Goal: Information Seeking & Learning: Learn about a topic

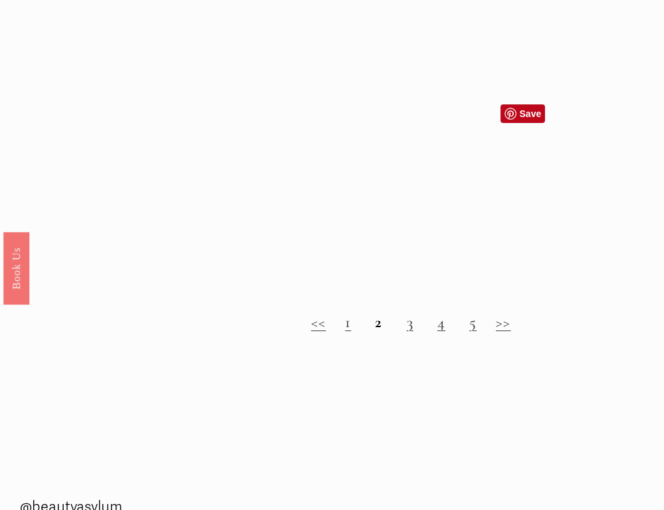
scroll to position [947, 0]
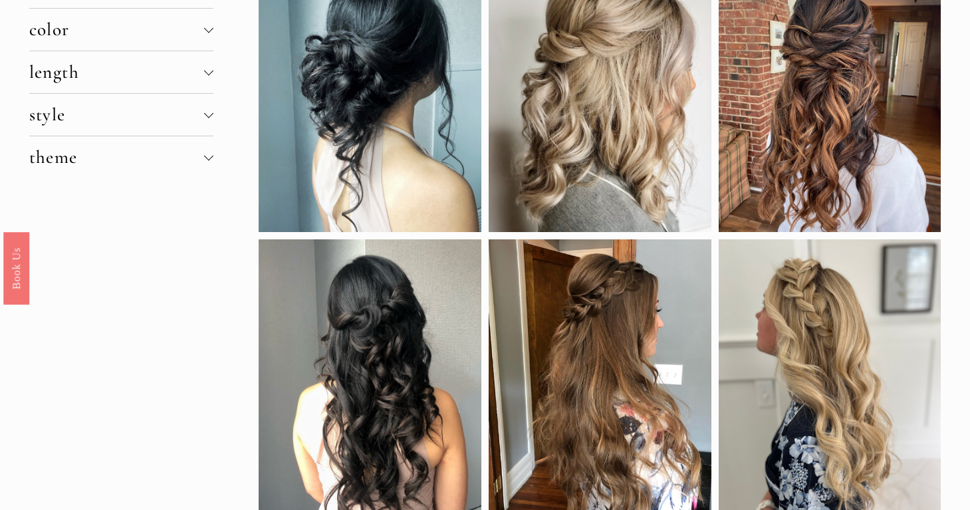
scroll to position [290, 0]
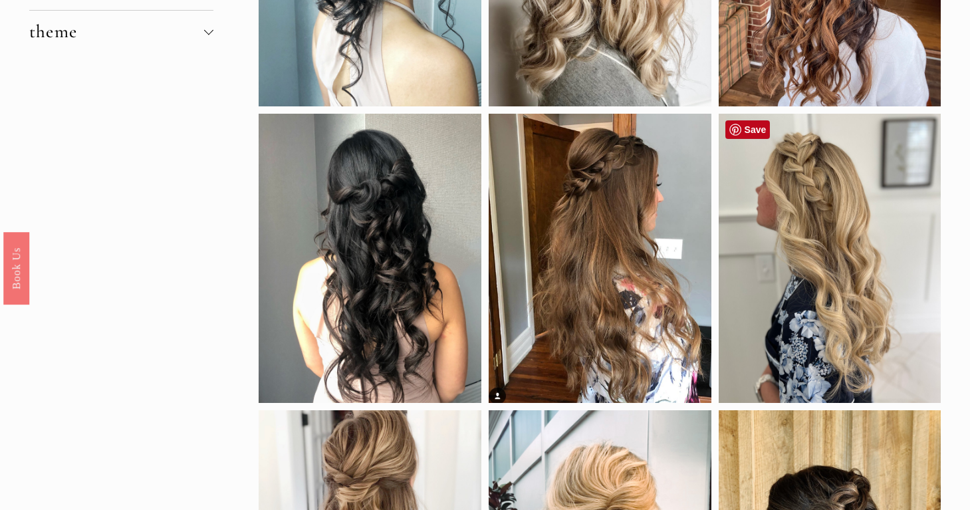
click at [792, 308] on div at bounding box center [830, 258] width 223 height 288
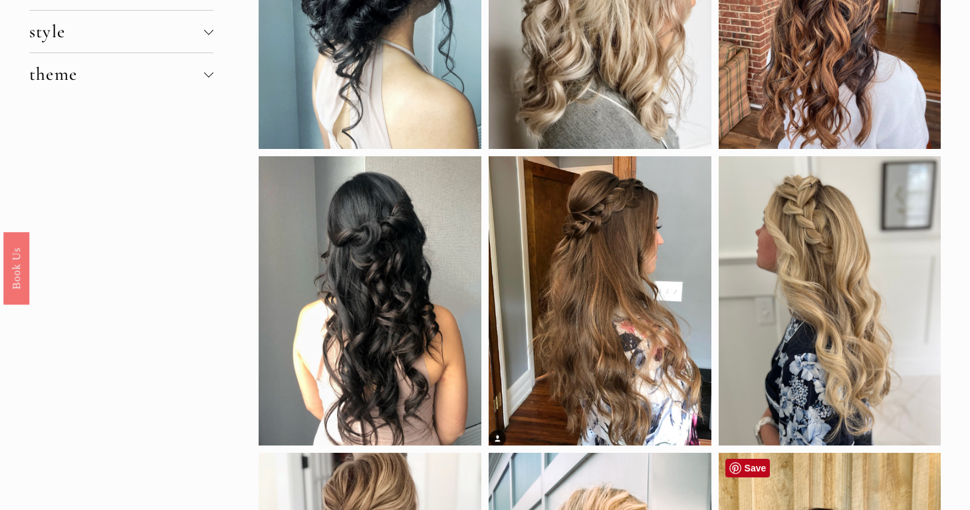
scroll to position [247, 0]
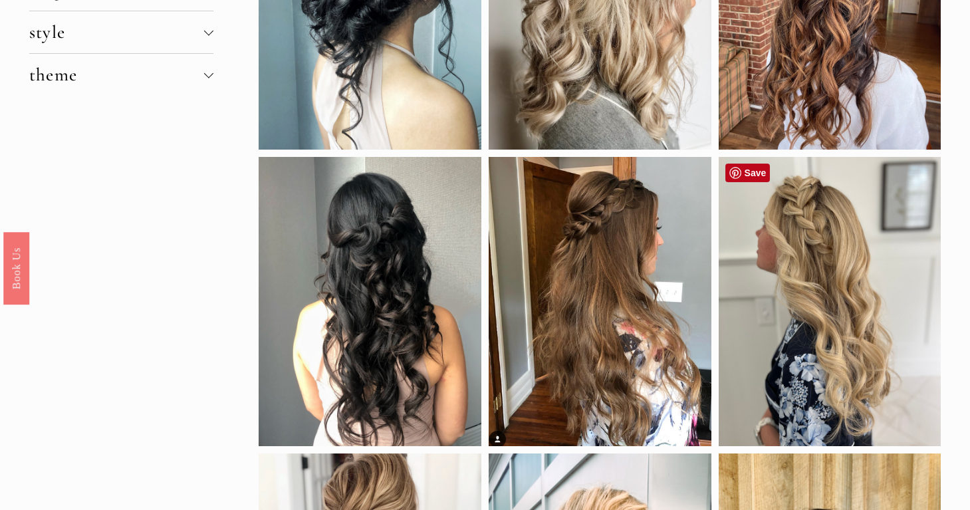
click at [891, 191] on div at bounding box center [830, 301] width 223 height 288
click at [861, 283] on div at bounding box center [830, 301] width 223 height 288
click at [329, 281] on div at bounding box center [370, 301] width 223 height 288
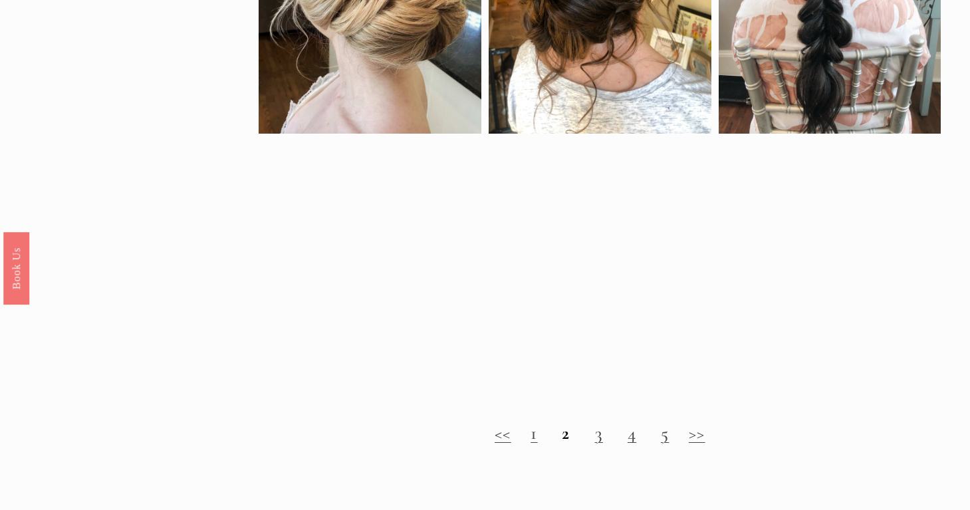
scroll to position [1206, 0]
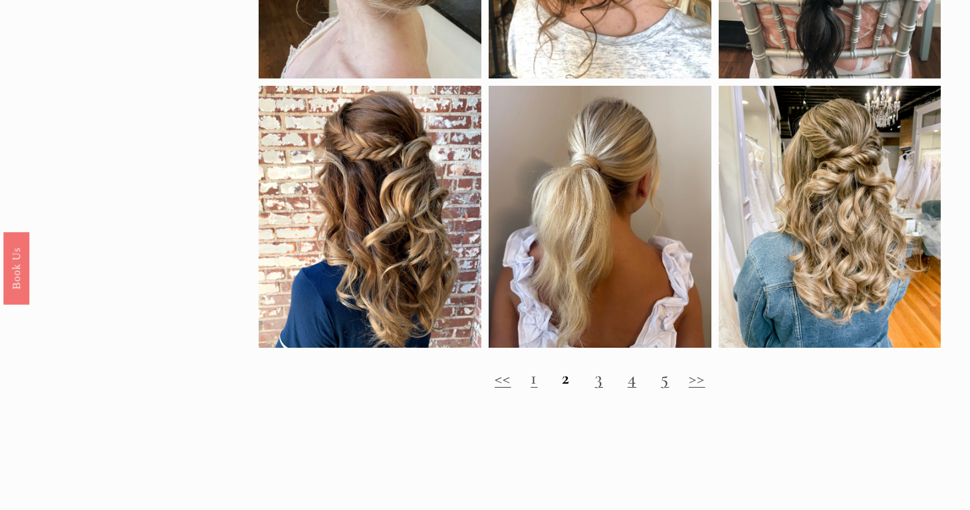
click at [600, 380] on link "3" at bounding box center [599, 378] width 8 height 22
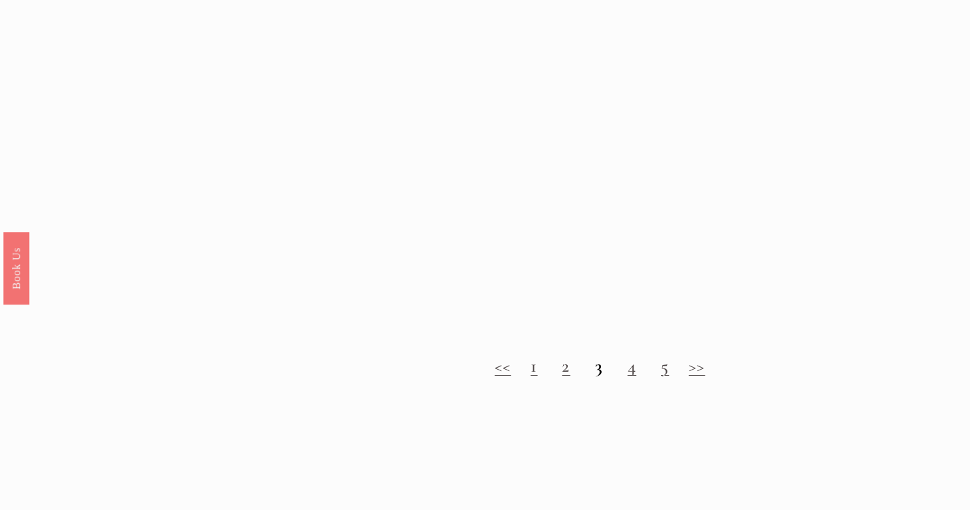
scroll to position [1182, 0]
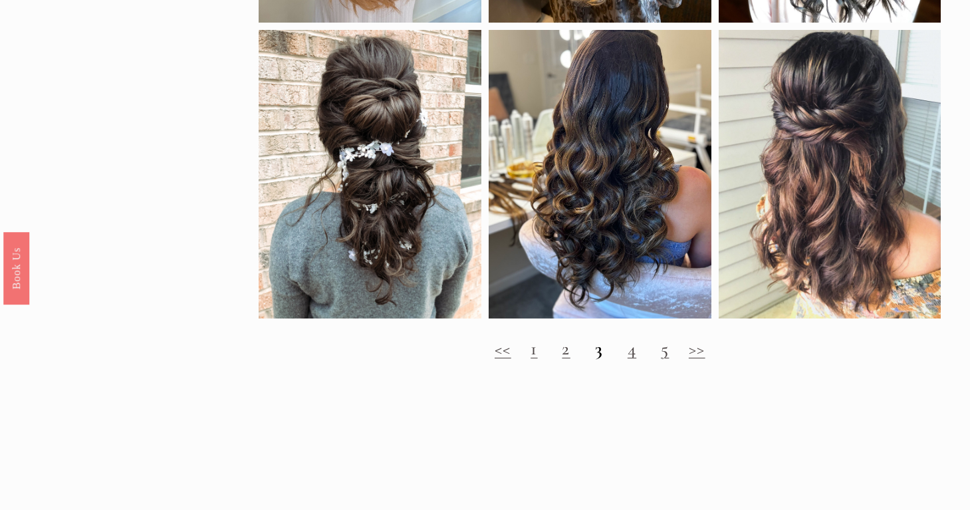
click at [635, 355] on link "4" at bounding box center [632, 349] width 9 height 22
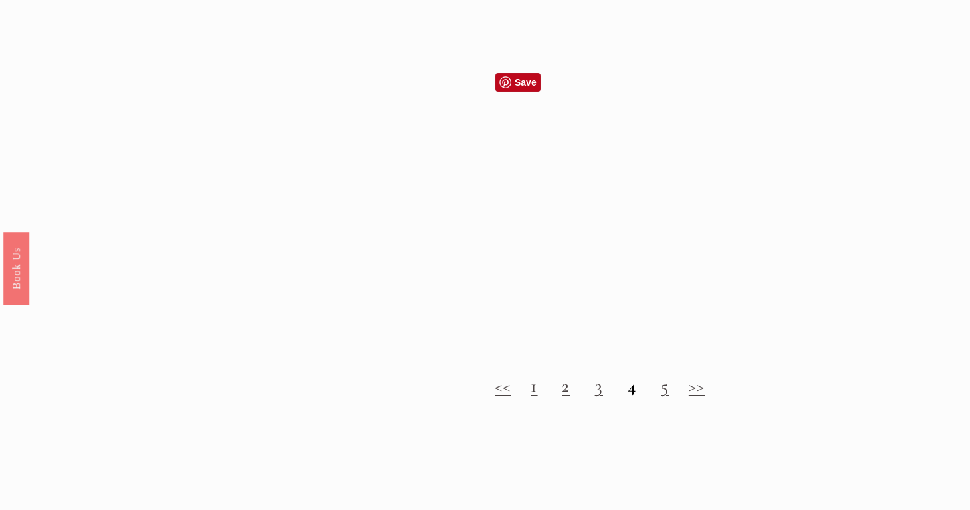
scroll to position [1179, 0]
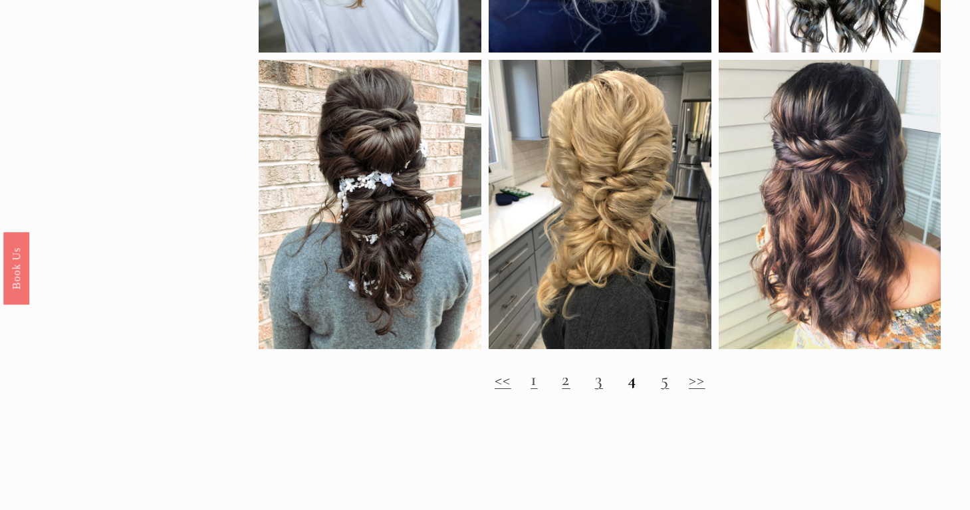
click at [668, 381] on link "5" at bounding box center [665, 379] width 8 height 22
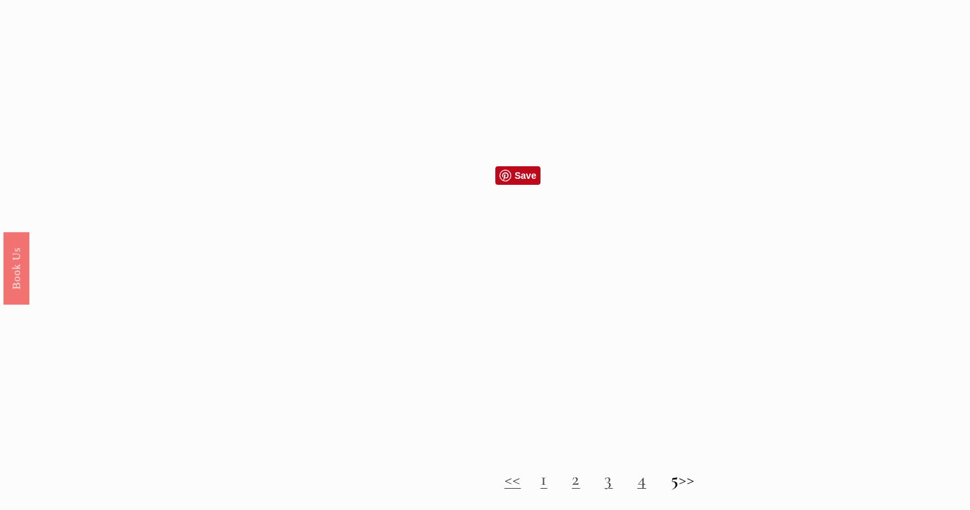
scroll to position [1121, 0]
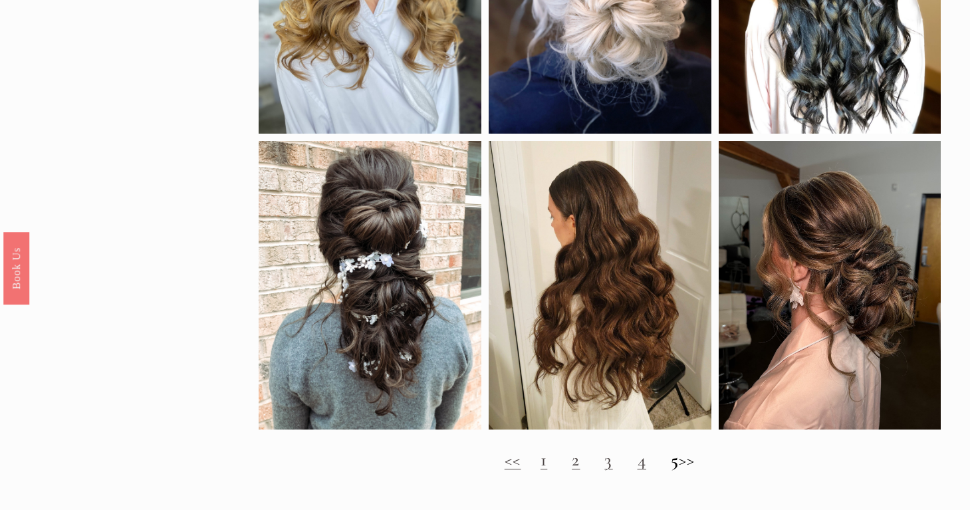
click at [540, 463] on link "1" at bounding box center [543, 460] width 7 height 22
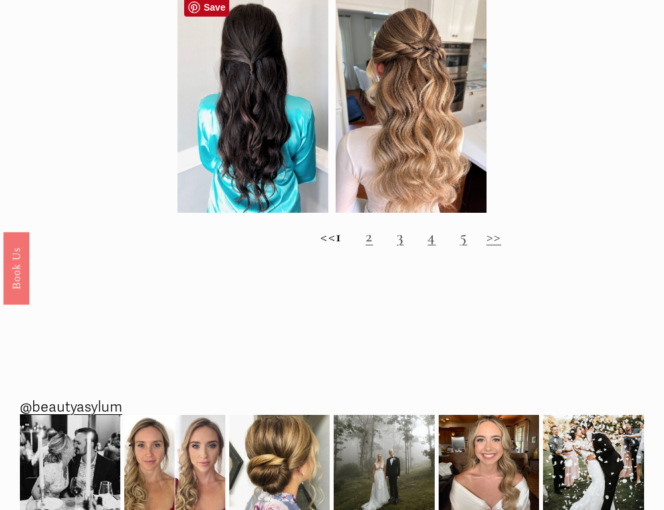
scroll to position [1177, 0]
